Goal: Book appointment/travel/reservation

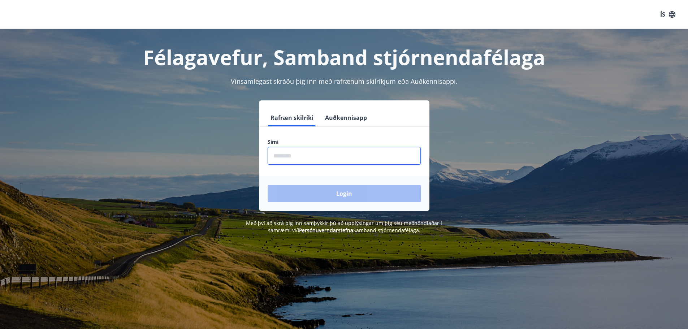
click at [281, 161] on input "phone" at bounding box center [344, 156] width 153 height 18
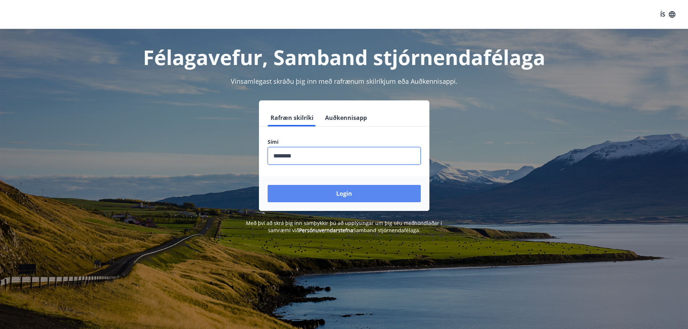
type input "********"
click at [293, 190] on button "Login" at bounding box center [344, 193] width 153 height 17
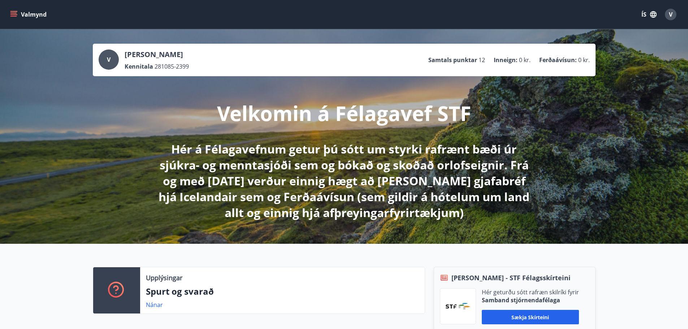
click at [11, 11] on icon "menu" at bounding box center [14, 11] width 8 height 1
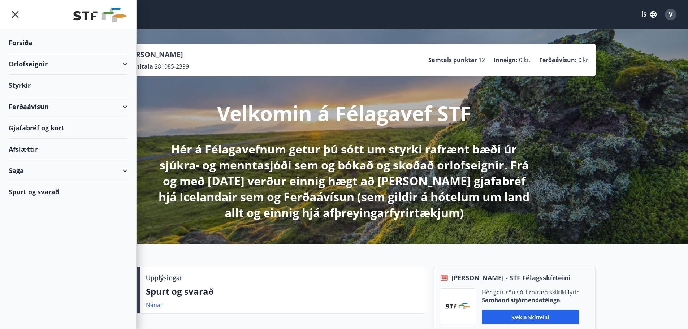
click at [23, 62] on div "Orlofseignir" at bounding box center [68, 63] width 119 height 21
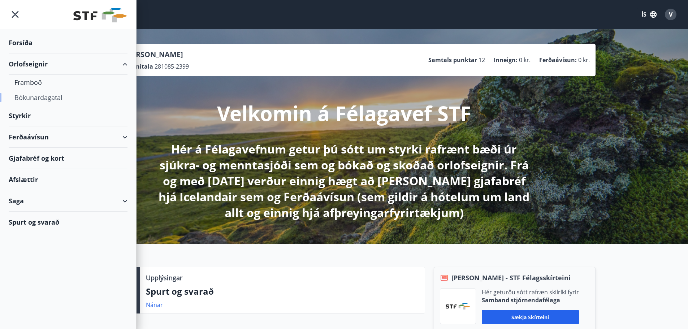
click at [23, 104] on div "Bókunardagatal" at bounding box center [67, 97] width 107 height 15
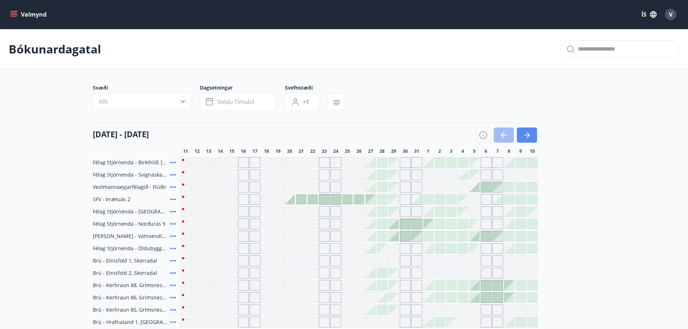
click at [526, 134] on icon "button" at bounding box center [527, 135] width 9 height 9
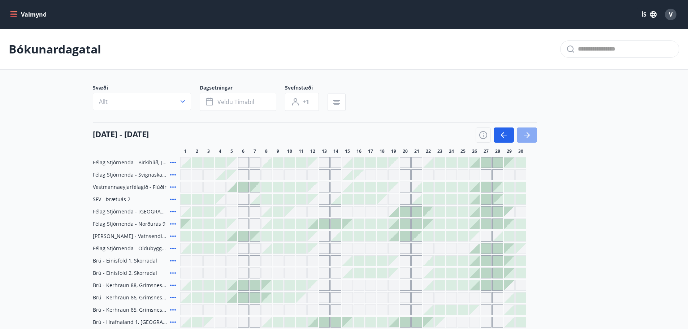
click at [527, 134] on icon "button" at bounding box center [527, 135] width 9 height 9
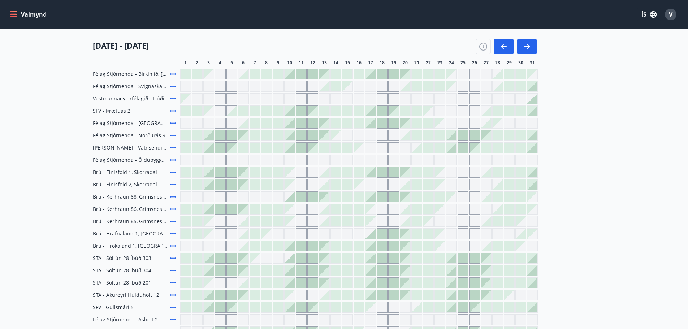
scroll to position [72, 0]
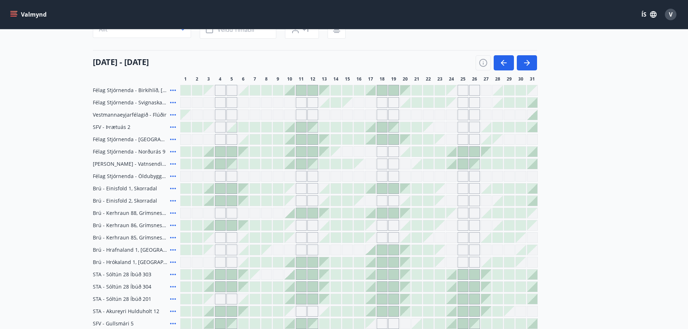
click at [170, 226] on icon at bounding box center [173, 225] width 9 height 9
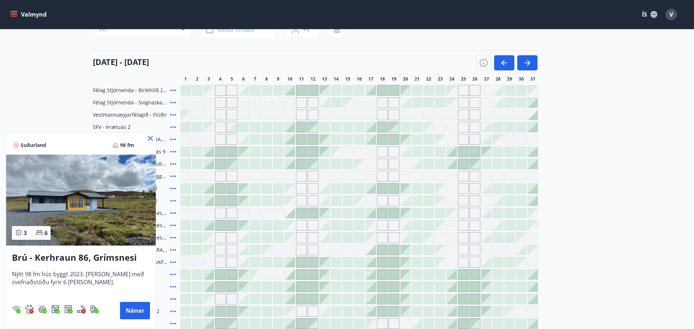
click at [149, 139] on icon at bounding box center [150, 138] width 5 height 5
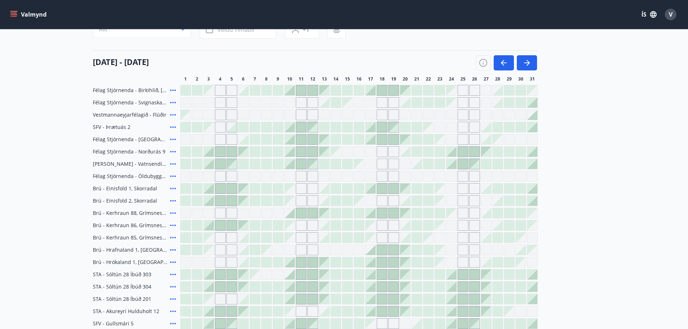
click at [172, 103] on icon at bounding box center [173, 102] width 6 height 1
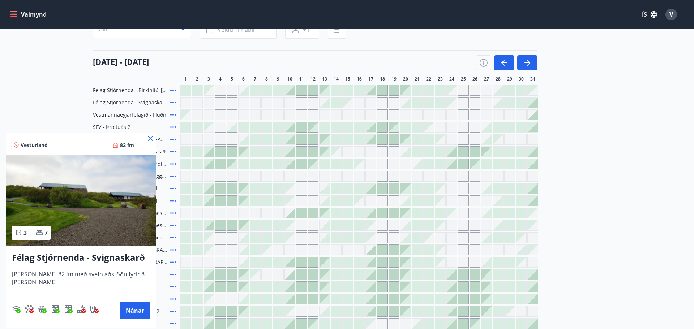
click at [150, 137] on icon at bounding box center [150, 138] width 5 height 5
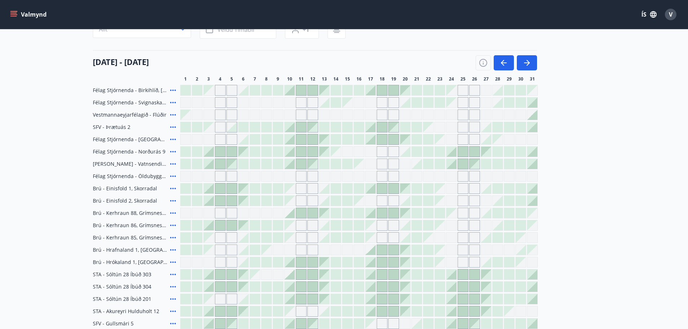
click at [55, 144] on main "Bókunardagatal Svæði Allt Dagsetningar Veldu tímabil Svefnstæði +1 01 október -…" at bounding box center [344, 192] width 688 height 471
